Goal: Information Seeking & Learning: Learn about a topic

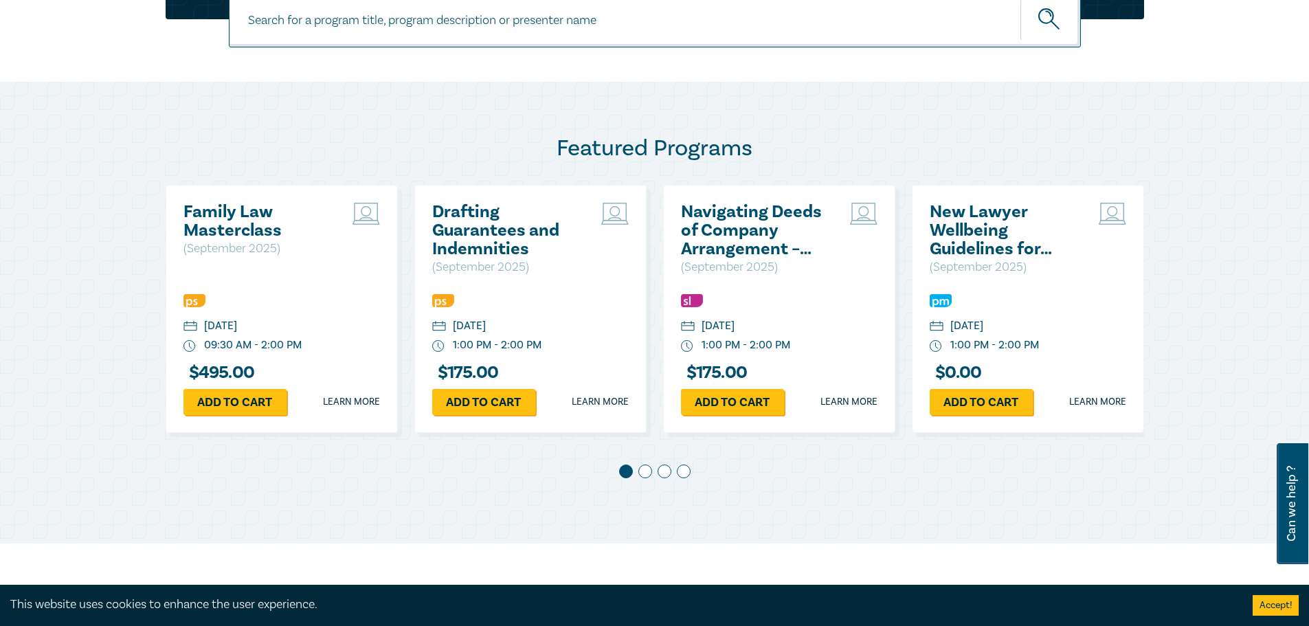
scroll to position [275, 0]
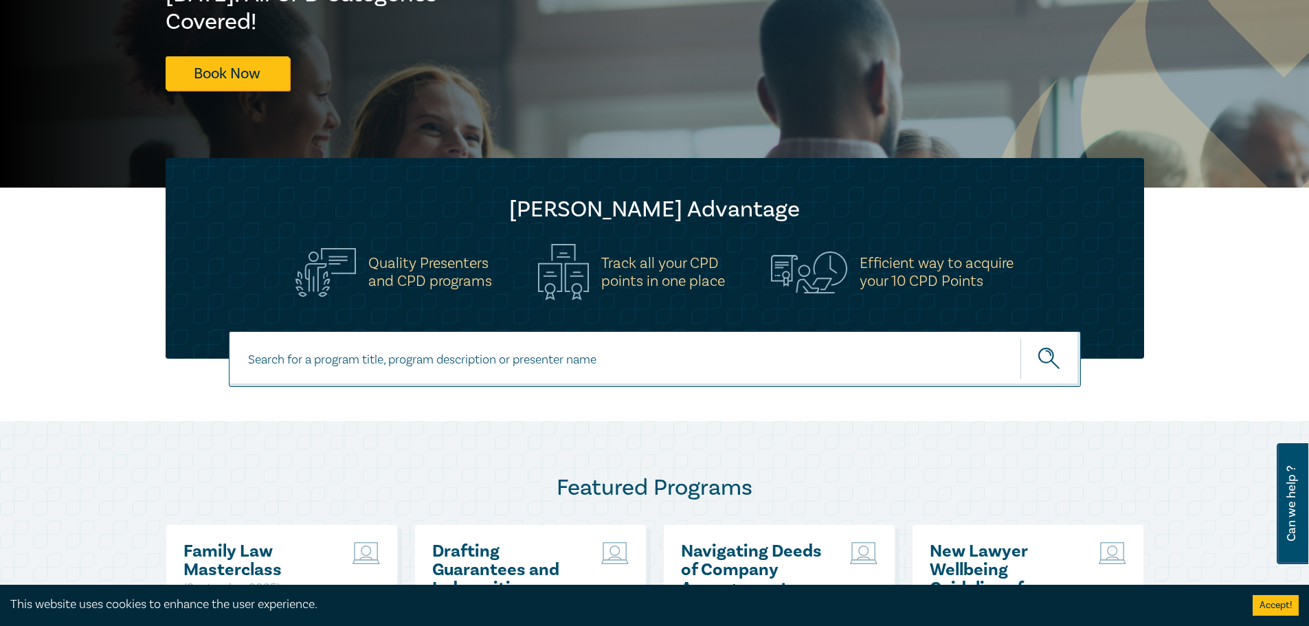
click at [398, 359] on input at bounding box center [655, 359] width 852 height 56
type input "medicare"
click at [1020, 338] on button "submit" at bounding box center [1050, 359] width 60 height 42
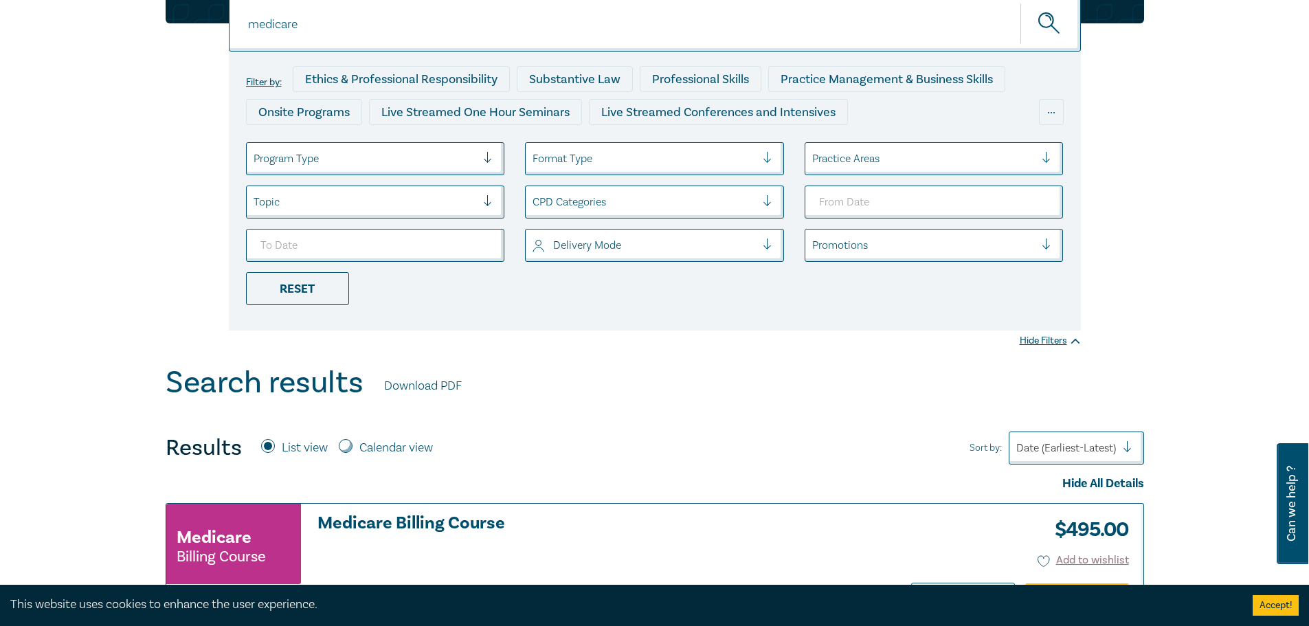
scroll to position [412, 0]
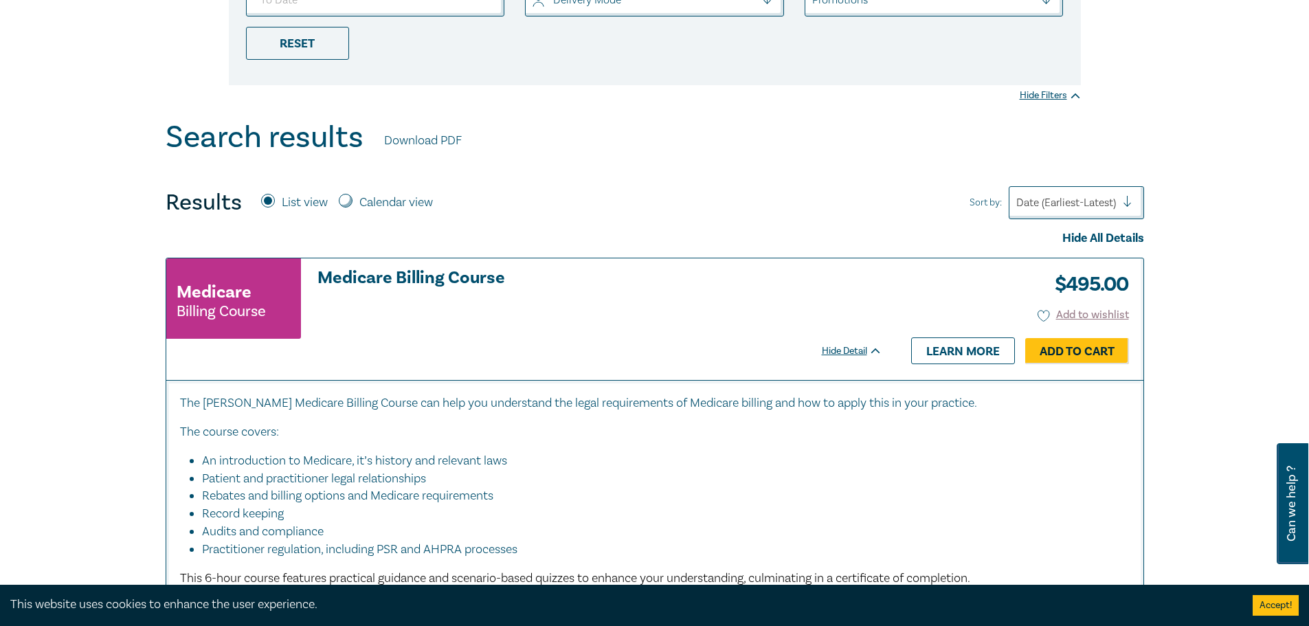
click at [406, 278] on h3 "Medicare Billing Course" at bounding box center [599, 278] width 565 height 19
